Goal: Information Seeking & Learning: Learn about a topic

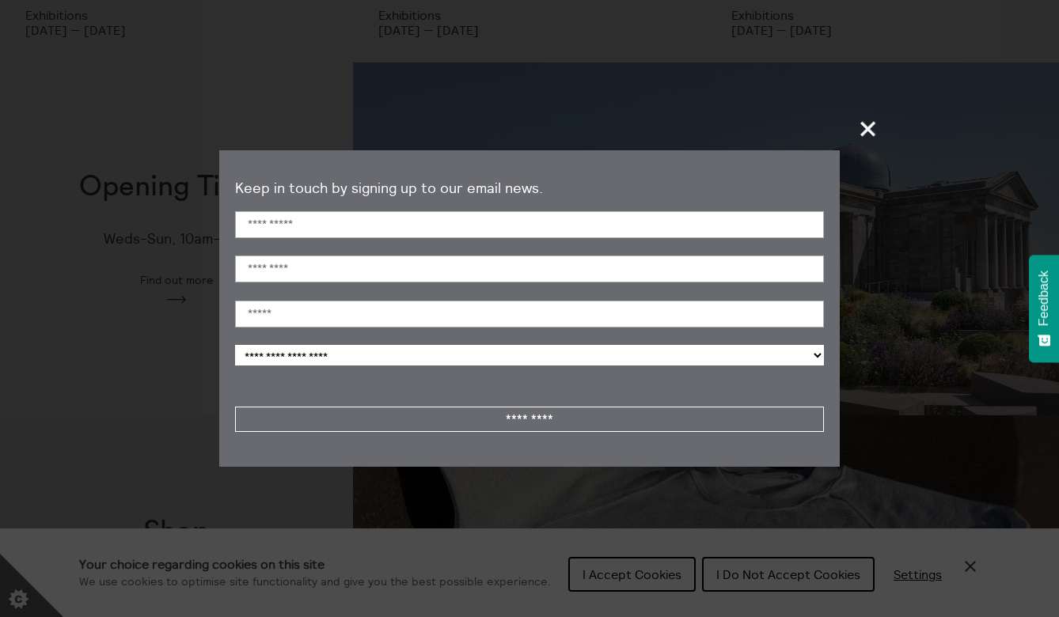
scroll to position [384, 0]
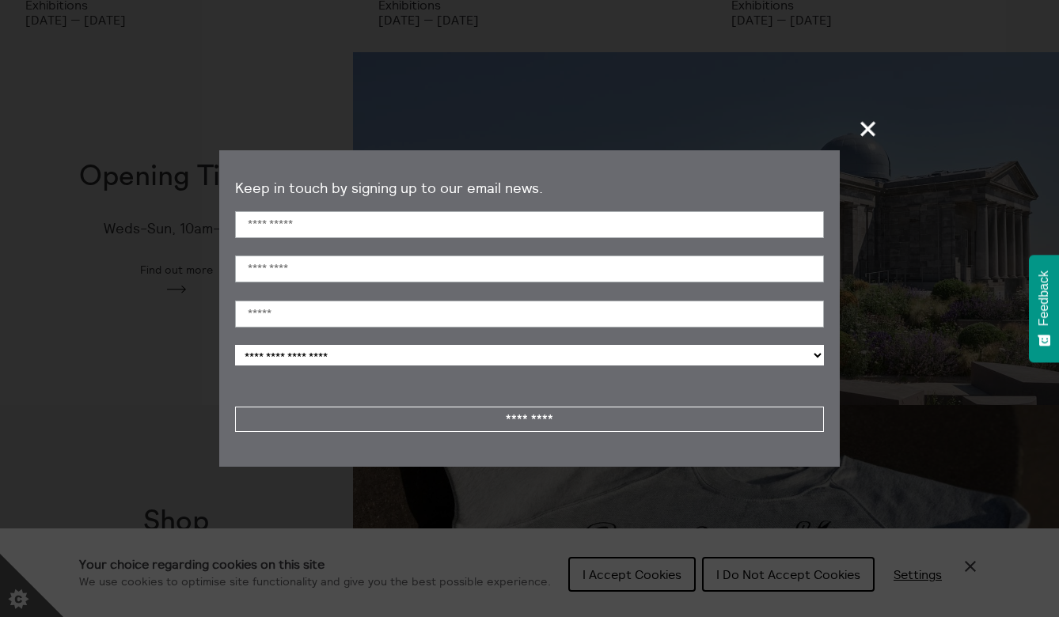
click at [866, 131] on span "+" at bounding box center [868, 128] width 47 height 47
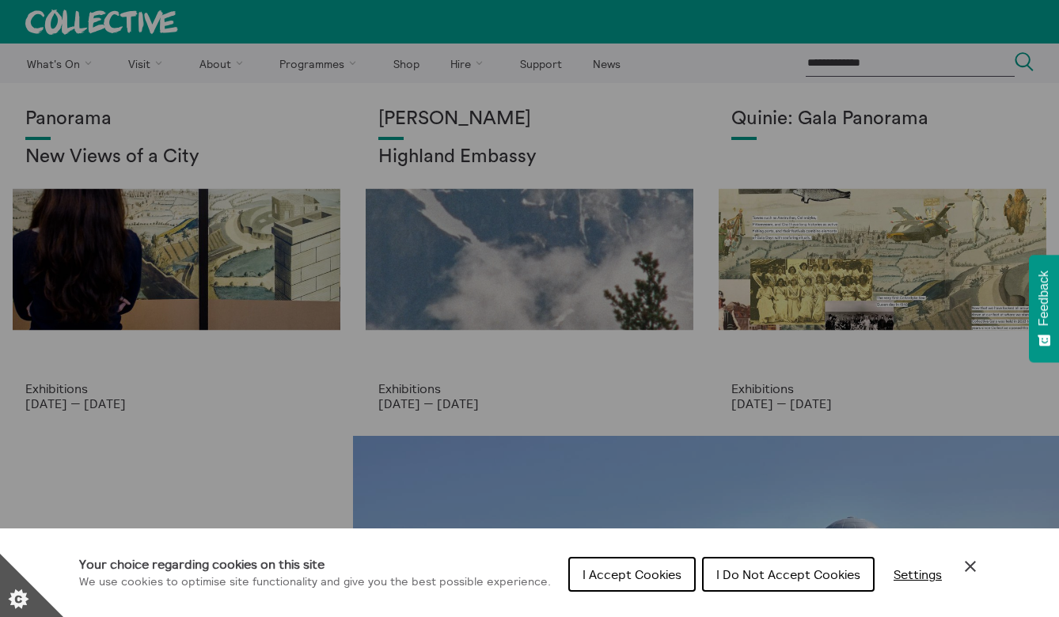
scroll to position [0, 0]
click at [309, 283] on div "Cookie preferences" at bounding box center [529, 308] width 1059 height 617
click at [604, 280] on div "Cookie preferences" at bounding box center [529, 308] width 1059 height 617
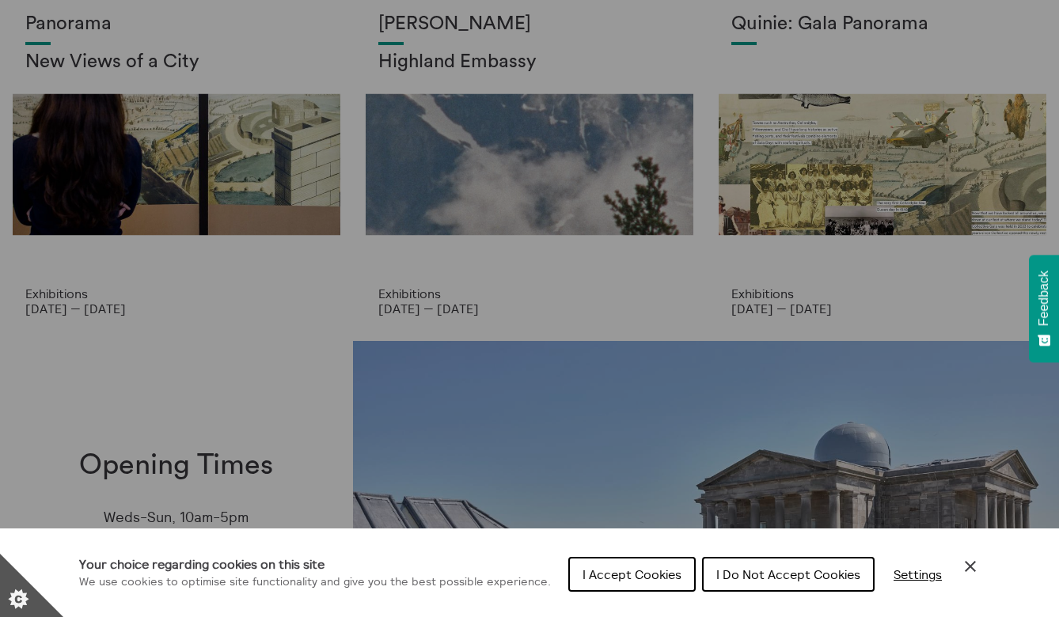
scroll to position [75, 0]
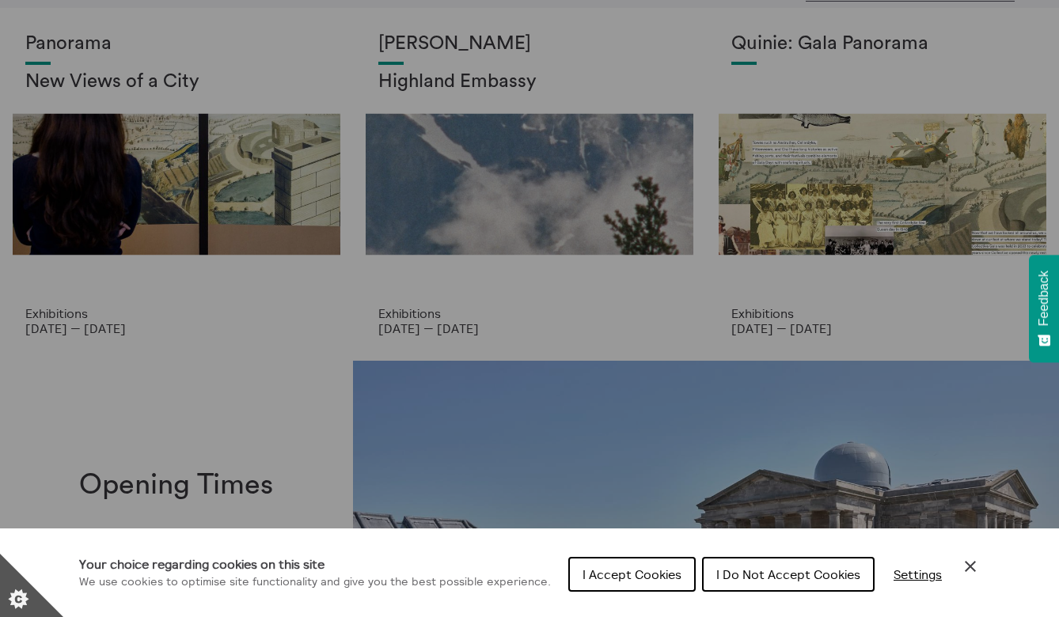
click at [796, 200] on div "Cookie preferences" at bounding box center [529, 308] width 1059 height 617
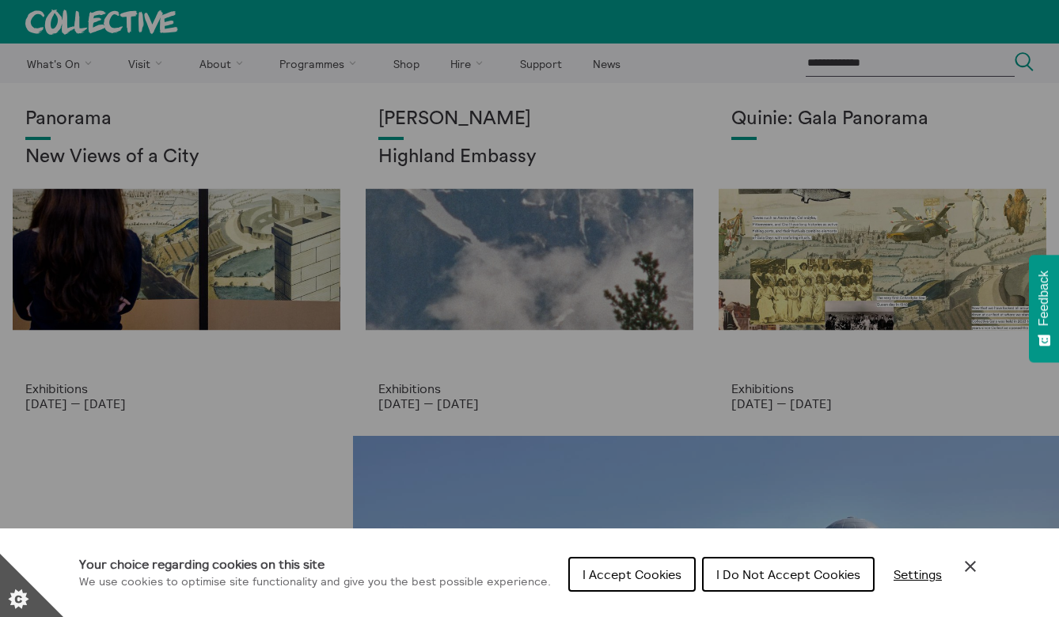
scroll to position [0, 0]
click at [151, 66] on div "Cookie preferences" at bounding box center [529, 308] width 1059 height 617
click at [154, 66] on div "Cookie preferences" at bounding box center [529, 308] width 1059 height 617
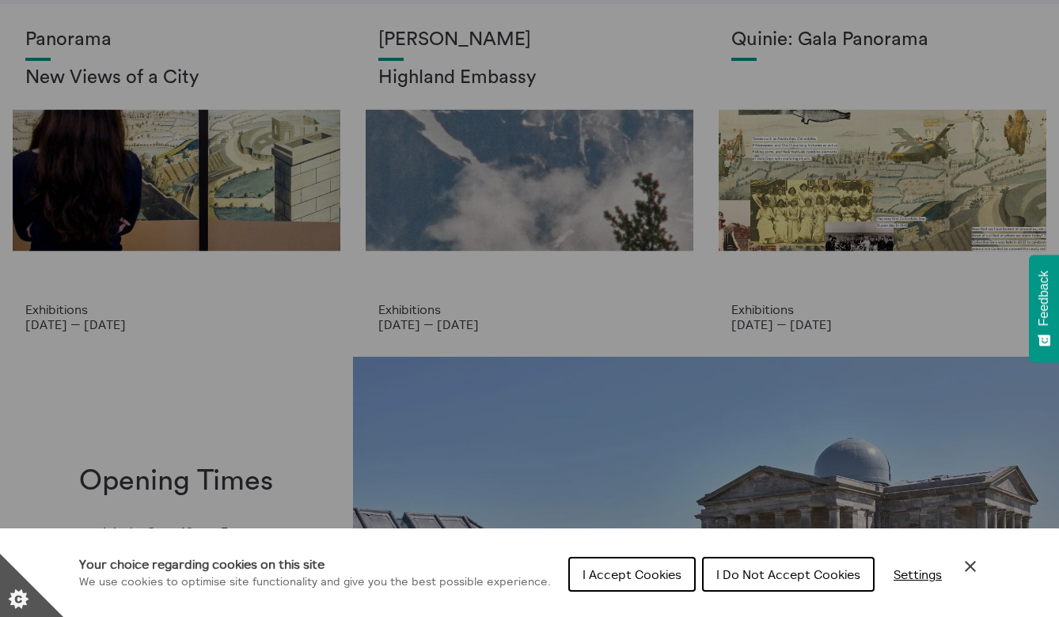
scroll to position [241, 0]
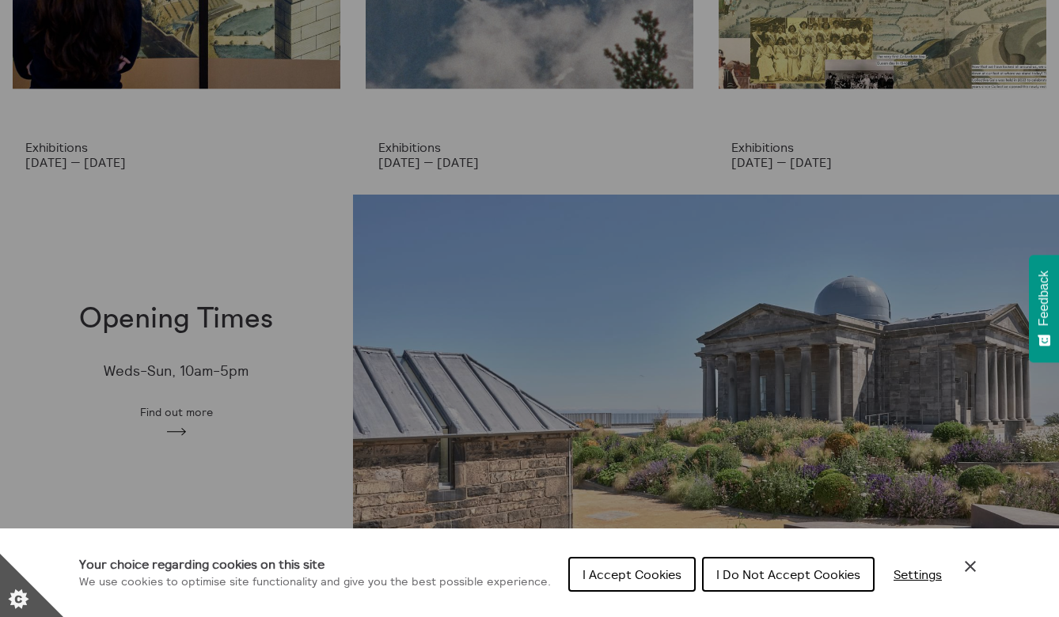
click at [793, 575] on span "I Do Not Accept Cookies" at bounding box center [788, 575] width 144 height 16
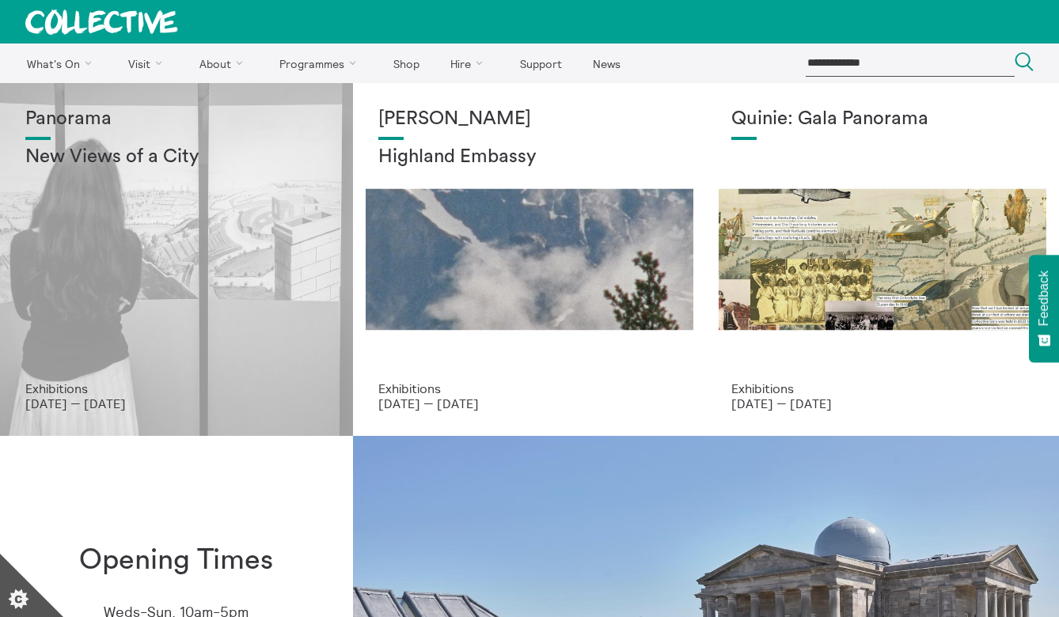
scroll to position [0, 0]
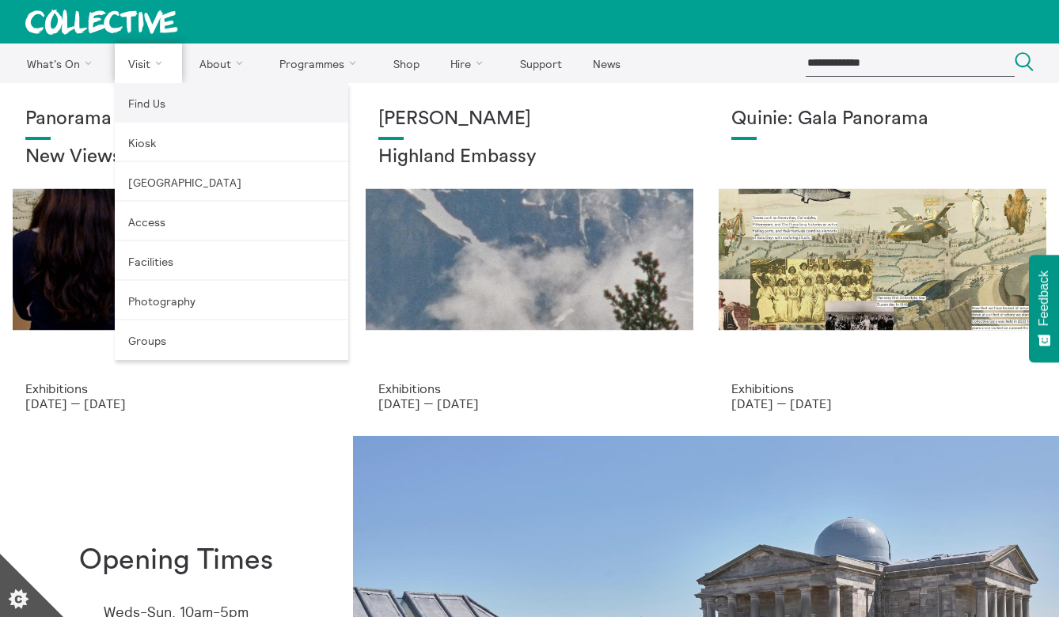
click at [145, 103] on link "Find Us" at bounding box center [231, 103] width 233 height 40
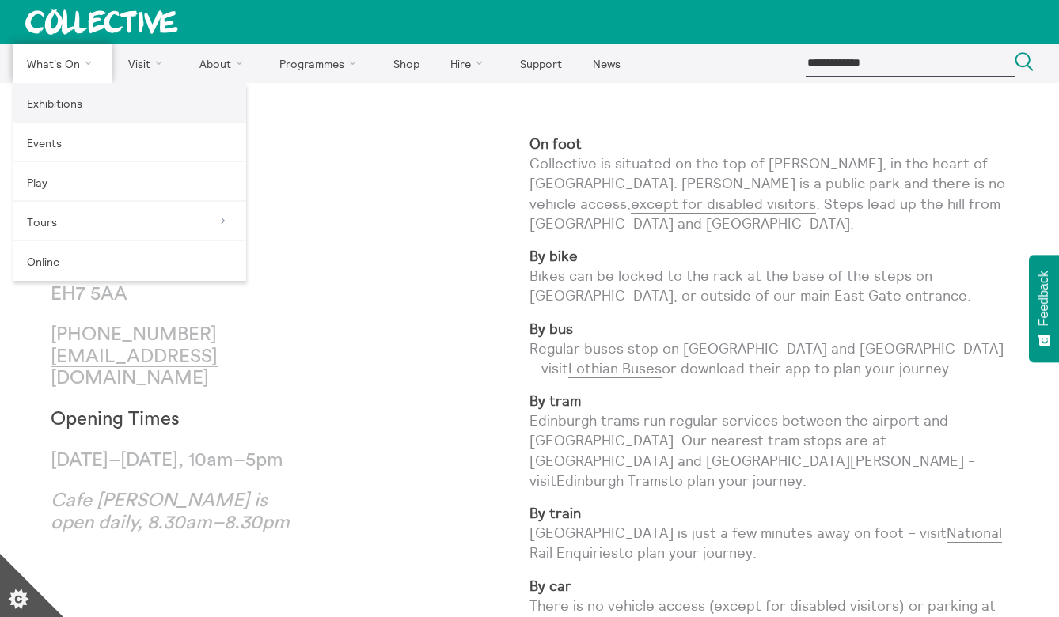
click at [69, 103] on link "Exhibitions" at bounding box center [129, 103] width 233 height 40
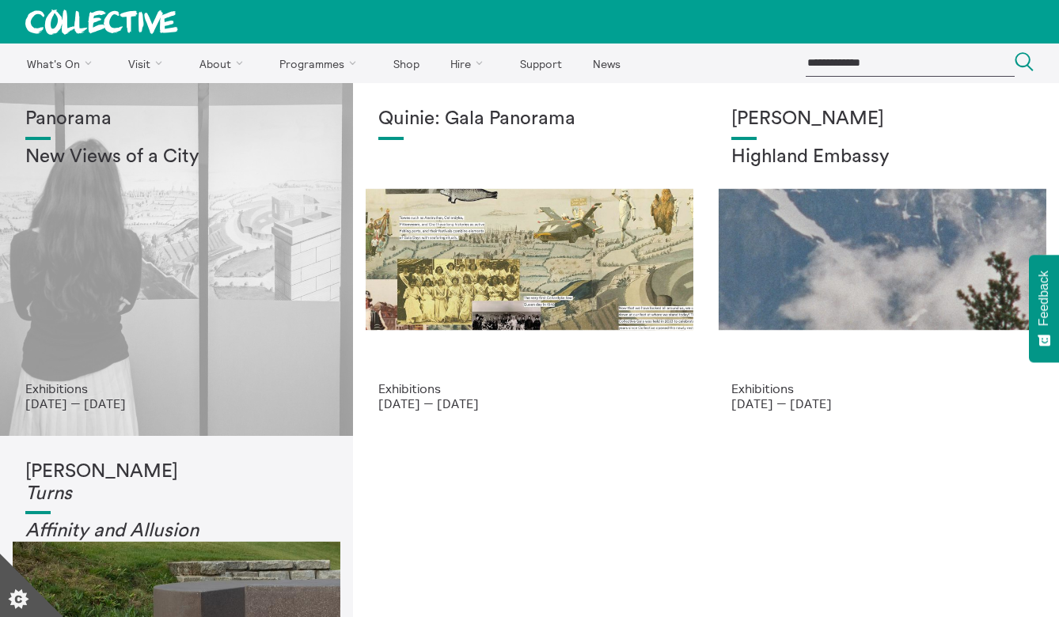
click at [308, 258] on div "Panorama New Views of a City" at bounding box center [176, 244] width 302 height 273
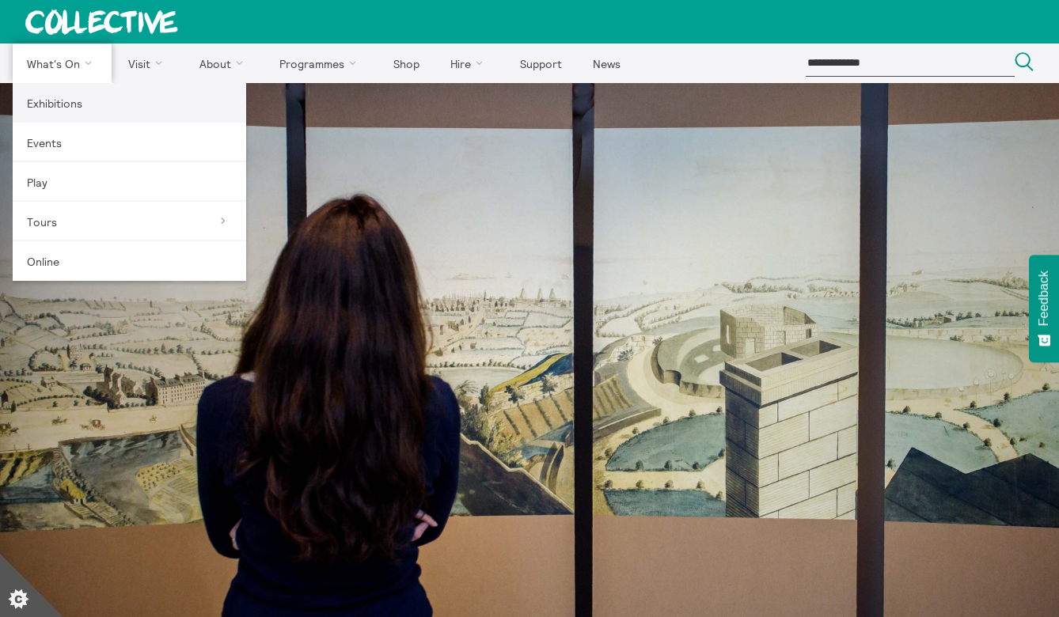
click at [82, 106] on link "Exhibitions" at bounding box center [129, 103] width 233 height 40
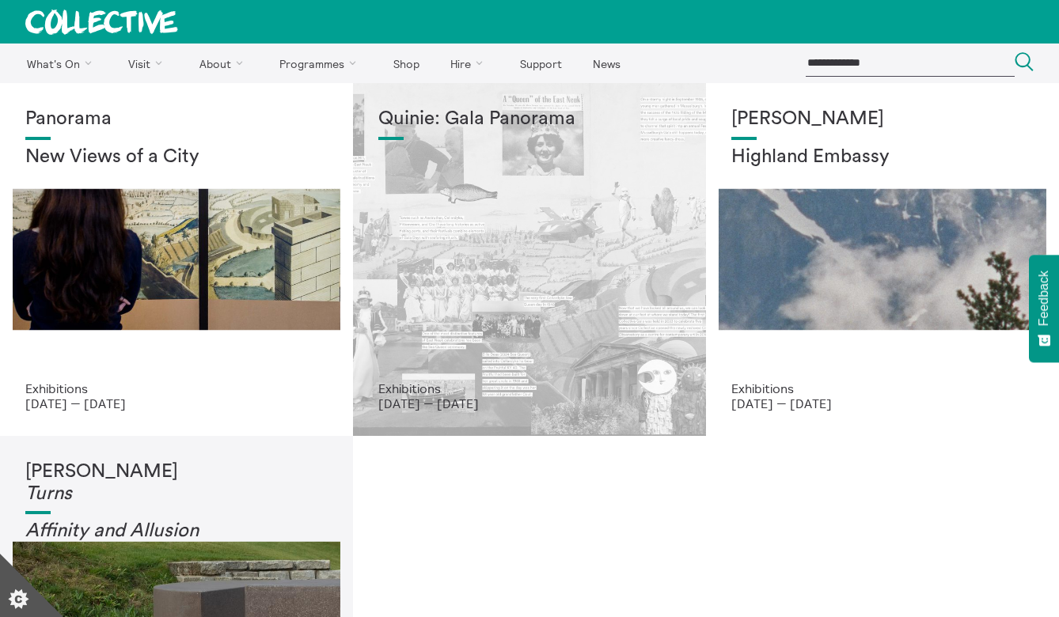
click at [495, 223] on div "Quinie: Gala Panorama" at bounding box center [529, 244] width 302 height 273
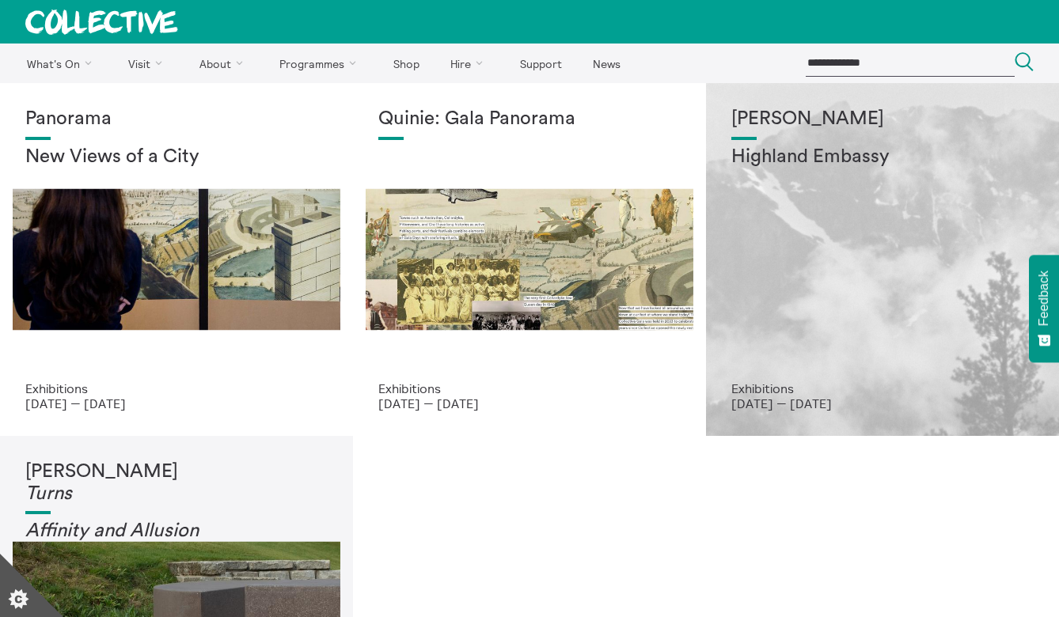
click at [765, 215] on div "[PERSON_NAME] Highland Embassy" at bounding box center [882, 244] width 302 height 273
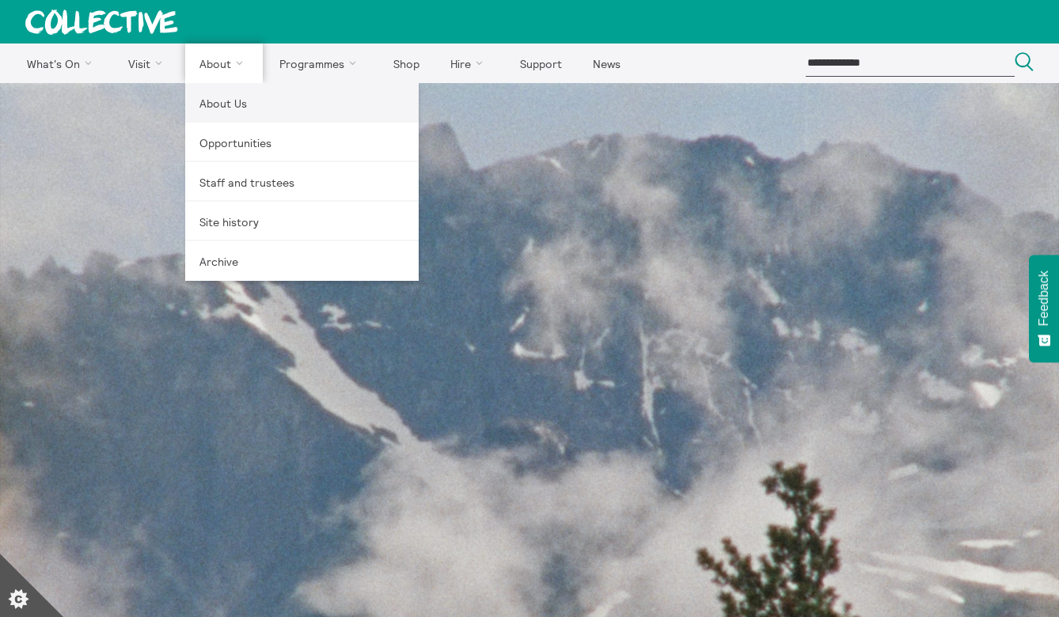
click at [218, 101] on link "About Us" at bounding box center [301, 103] width 233 height 40
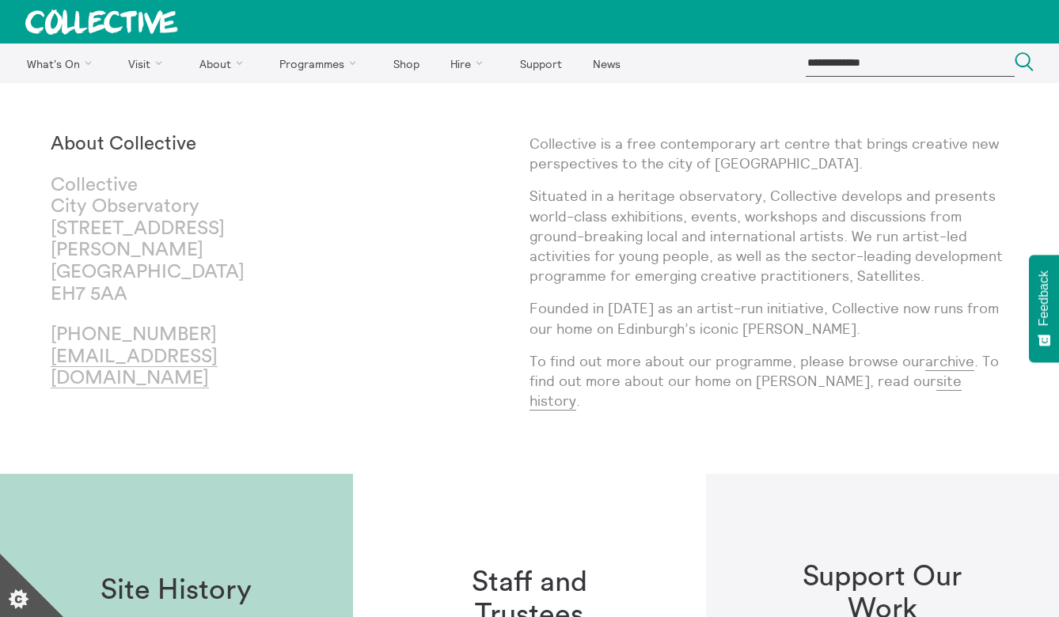
click at [687, 154] on p "Collective is a free contemporary art centre that brings creative new perspecti…" at bounding box center [768, 154] width 479 height 40
drag, startPoint x: 821, startPoint y: 143, endPoint x: 537, endPoint y: 138, distance: 284.2
click at [537, 138] on p "Collective is a free contemporary art centre that brings creative new perspecti…" at bounding box center [768, 154] width 479 height 40
copy p "ollective is a free contemporary art centre"
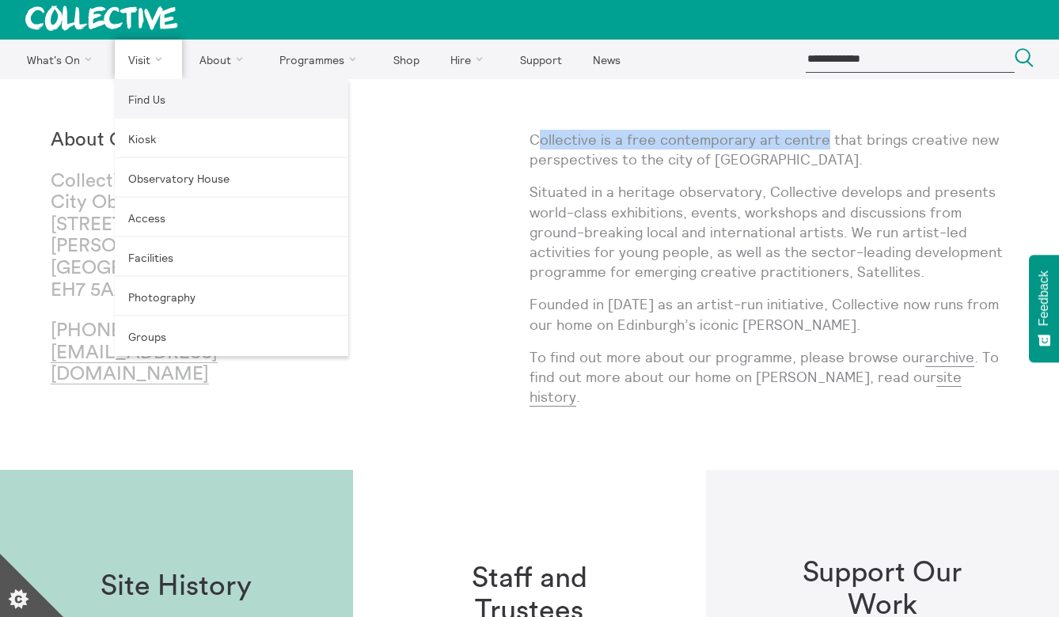
click at [160, 95] on link "Find Us" at bounding box center [231, 99] width 233 height 40
